Goal: Obtain resource: Download file/media

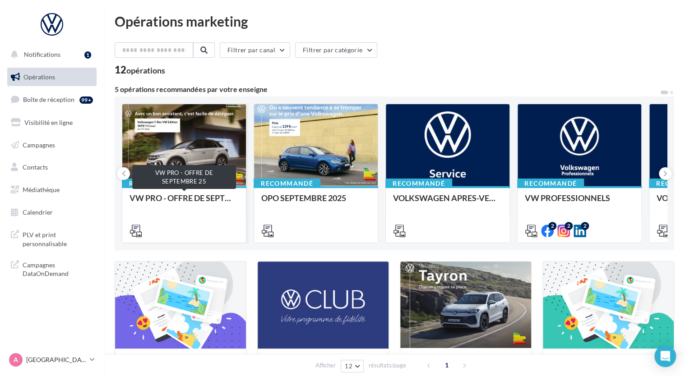
click at [204, 198] on div "VW PRO - OFFRE DE SEPTEMBRE 25" at bounding box center [183, 203] width 109 height 18
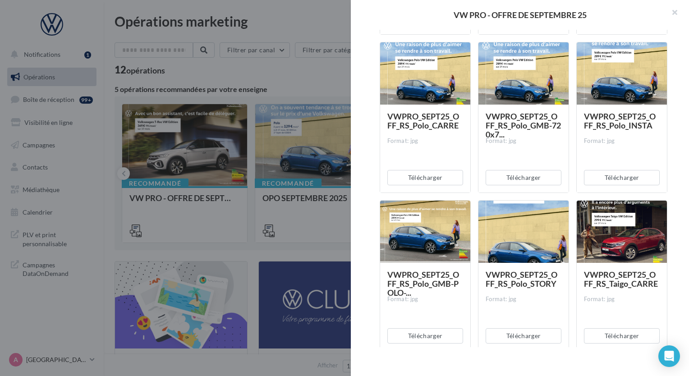
scroll to position [2346, 0]
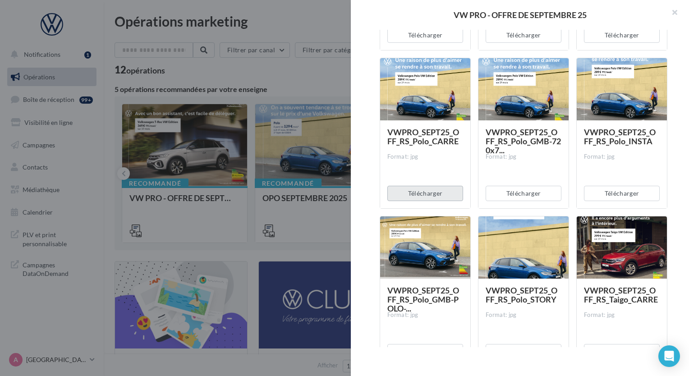
click at [442, 194] on button "Télécharger" at bounding box center [426, 193] width 76 height 15
click at [675, 17] on button "button" at bounding box center [671, 13] width 36 height 27
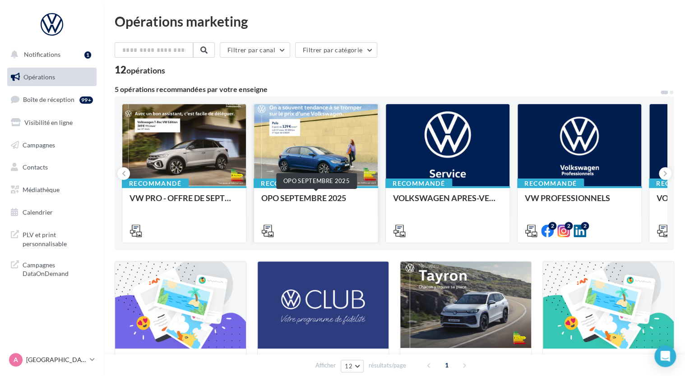
click at [327, 200] on div "OPO SEPTEMBRE 2025" at bounding box center [315, 203] width 109 height 18
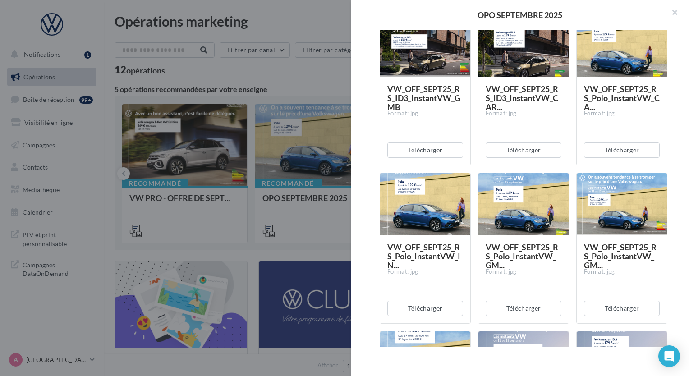
scroll to position [316, 0]
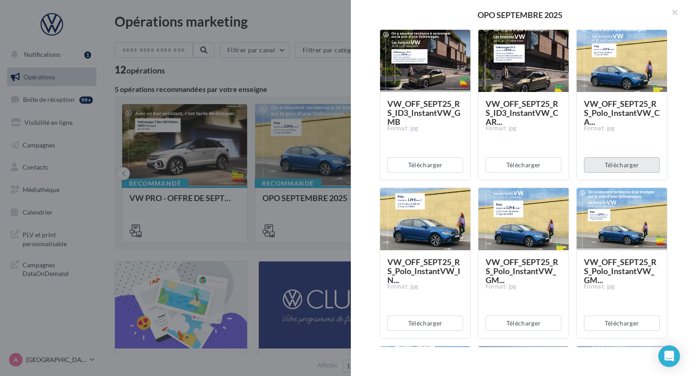
click at [619, 162] on button "Télécharger" at bounding box center [622, 164] width 76 height 15
click at [685, 93] on div "Description Non renseignée Offre du mois VN Document Documents liés à la campag…" at bounding box center [524, 189] width 346 height 318
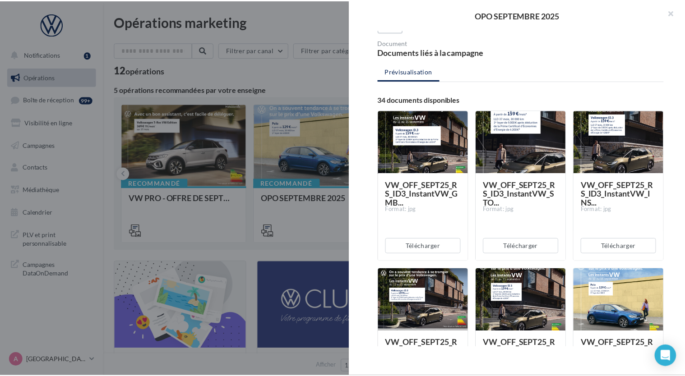
scroll to position [0, 0]
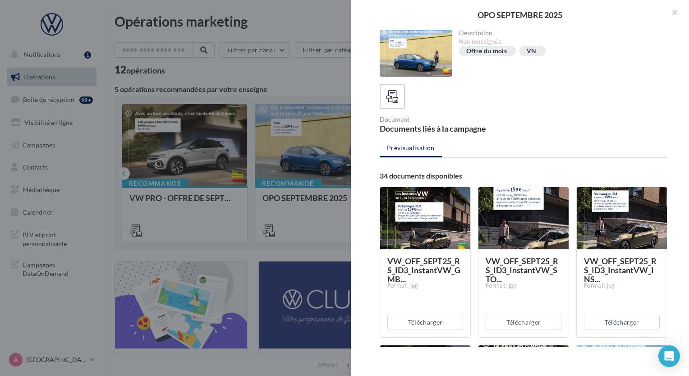
click at [325, 86] on div at bounding box center [344, 188] width 689 height 376
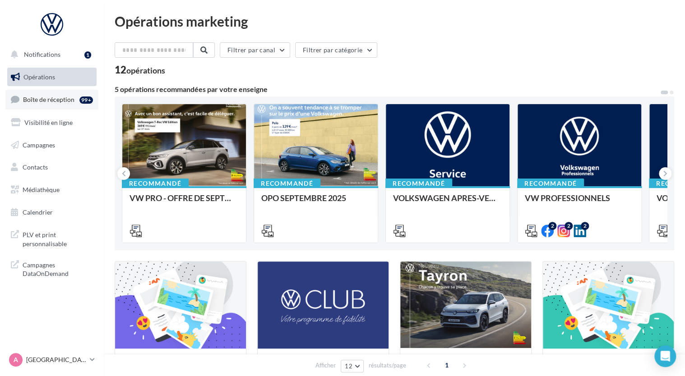
click at [40, 97] on span "Boîte de réception" at bounding box center [48, 100] width 51 height 8
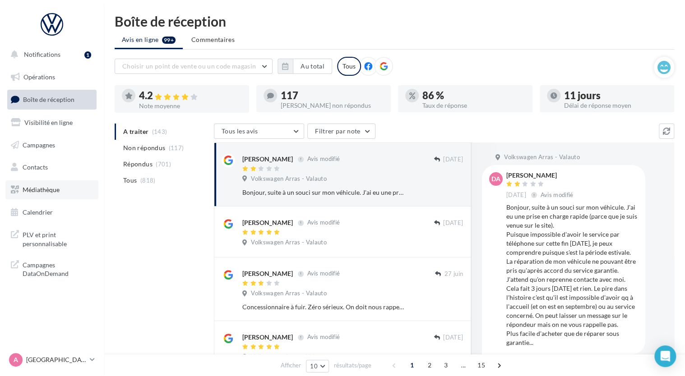
click at [52, 192] on span "Médiathèque" at bounding box center [41, 190] width 37 height 8
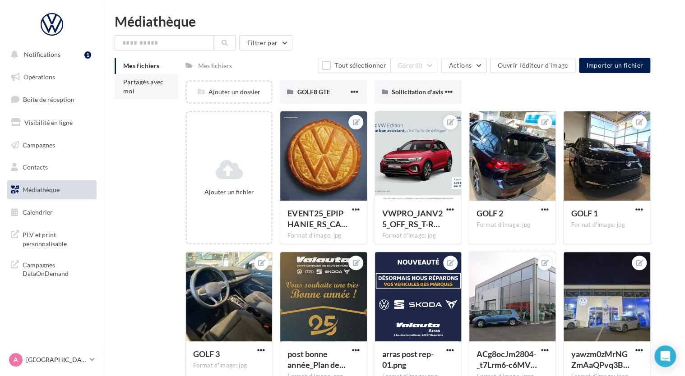
click at [152, 82] on span "Partagés avec moi" at bounding box center [143, 86] width 41 height 17
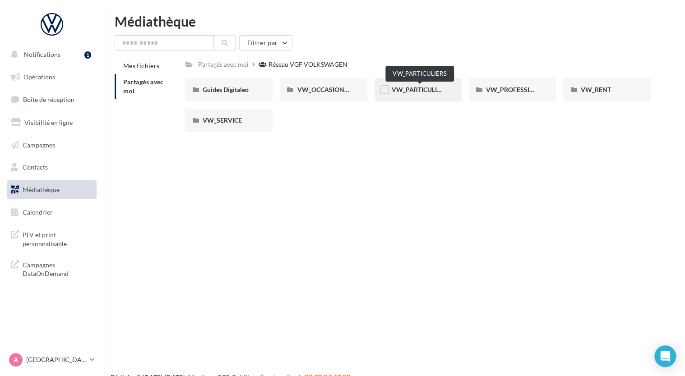
click at [422, 92] on span "VW_PARTICULIERS" at bounding box center [420, 90] width 56 height 8
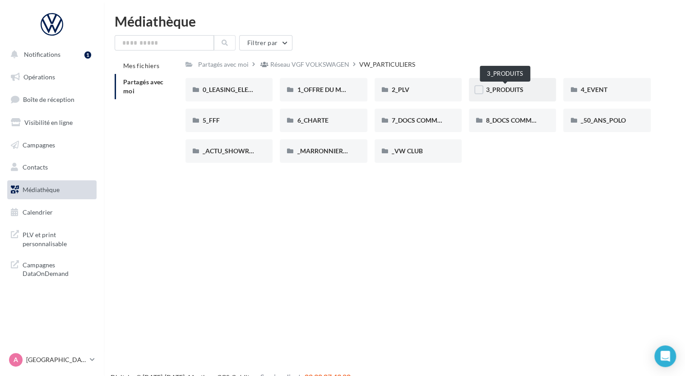
click at [502, 89] on span "3_PRODUITS" at bounding box center [504, 90] width 37 height 8
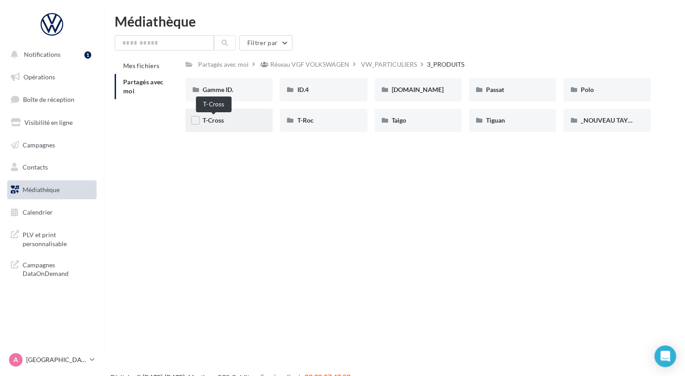
click at [216, 121] on span "T-Cross" at bounding box center [213, 120] width 21 height 8
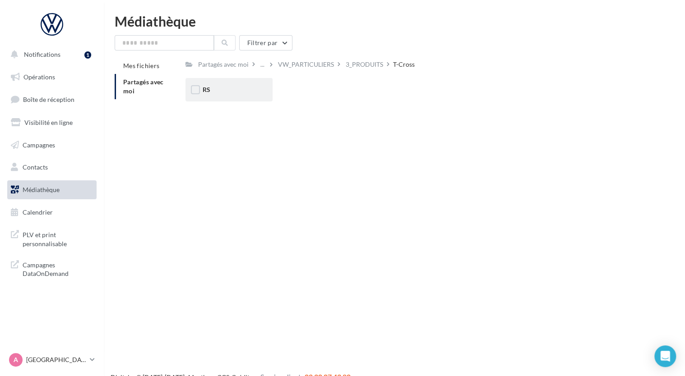
click at [214, 94] on div "RS" at bounding box center [229, 89] width 53 height 9
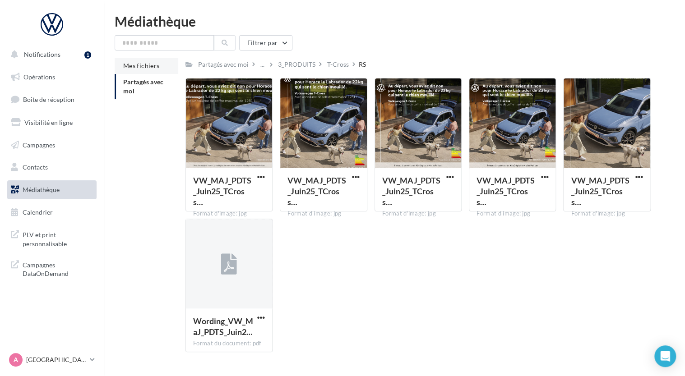
click at [157, 64] on span "Mes fichiers" at bounding box center [141, 66] width 36 height 8
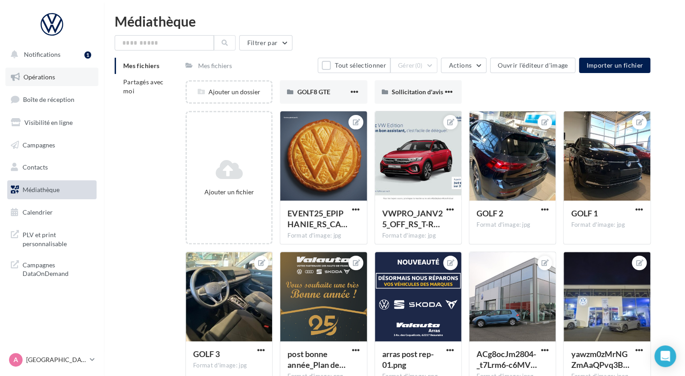
click at [29, 77] on span "Opérations" at bounding box center [39, 77] width 32 height 8
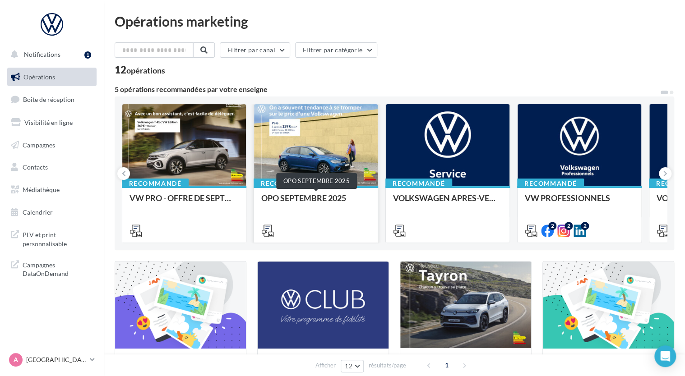
click at [312, 197] on div "OPO SEPTEMBRE 2025" at bounding box center [315, 203] width 109 height 18
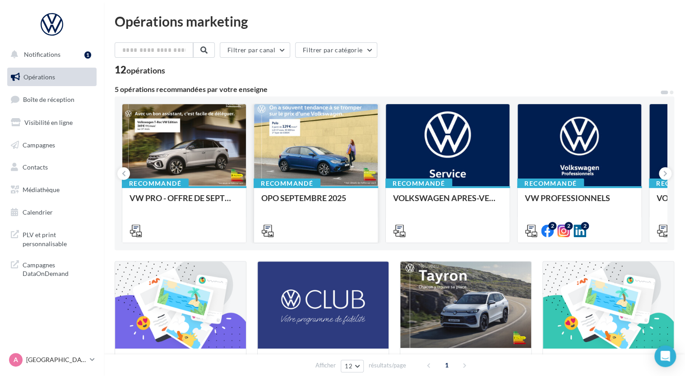
click at [310, 193] on div "Recommandé OPO SEPTEMBRE 2025" at bounding box center [316, 213] width 124 height 55
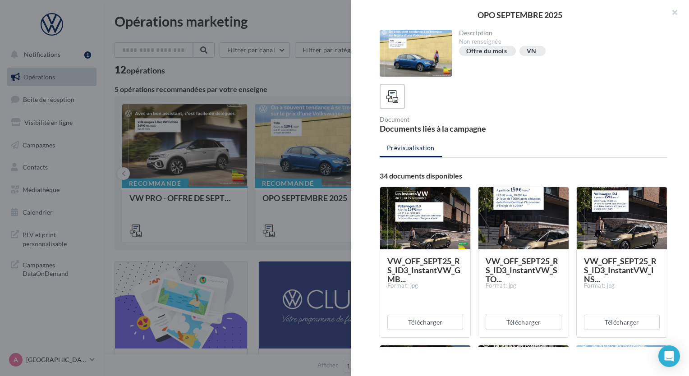
drag, startPoint x: 676, startPoint y: 13, endPoint x: 661, endPoint y: 10, distance: 15.6
click at [676, 13] on button "button" at bounding box center [671, 13] width 36 height 27
